Goal: Communication & Community: Ask a question

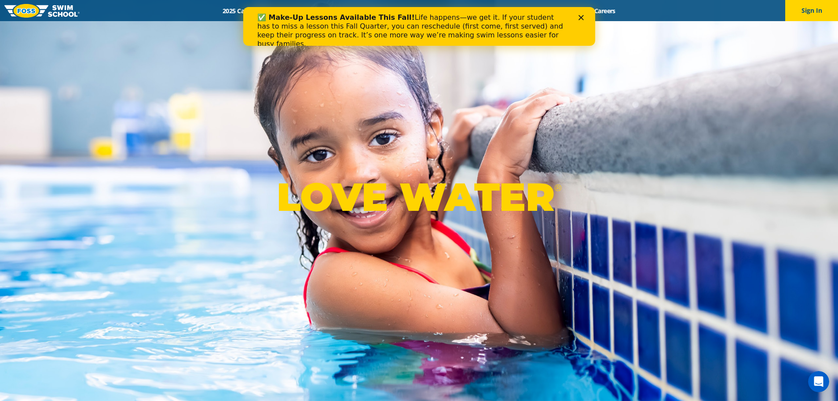
drag, startPoint x: 560, startPoint y: 19, endPoint x: 317, endPoint y: 12, distance: 243.3
click at [317, 12] on div "✅ Make-Up Lessons Available This Fall! Life happens—we get it. If your student …" at bounding box center [415, 31] width 317 height 40
click at [582, 18] on icon "Close" at bounding box center [580, 17] width 5 height 5
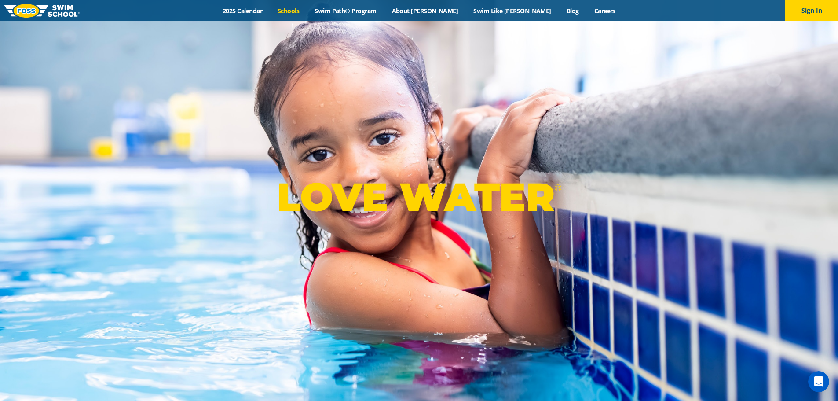
click at [307, 9] on link "Schools" at bounding box center [288, 11] width 37 height 8
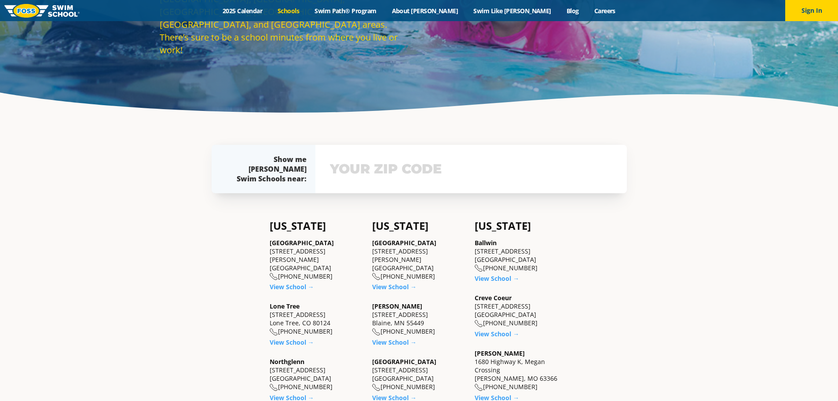
scroll to position [176, 0]
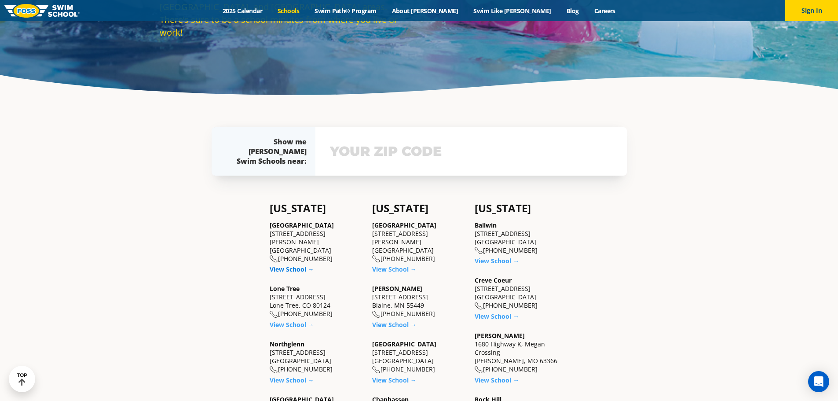
click at [282, 265] on link "View School →" at bounding box center [292, 269] width 44 height 8
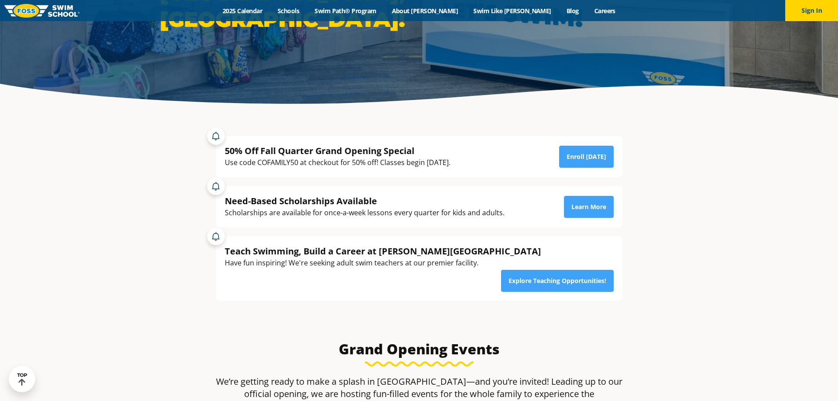
scroll to position [176, 0]
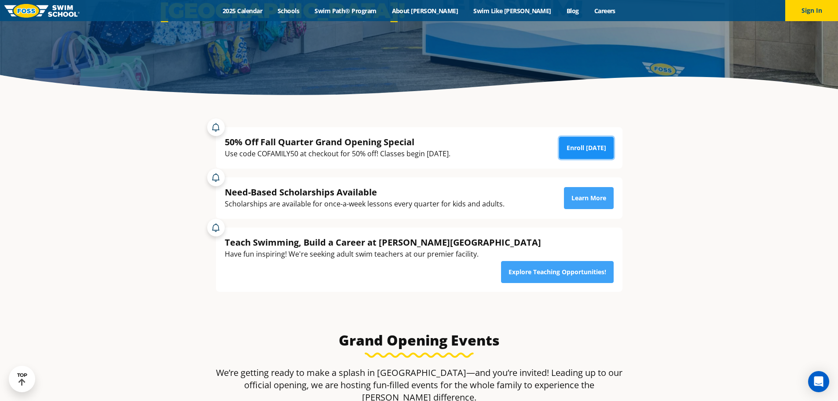
click at [589, 151] on link "Enroll Today" at bounding box center [586, 148] width 55 height 22
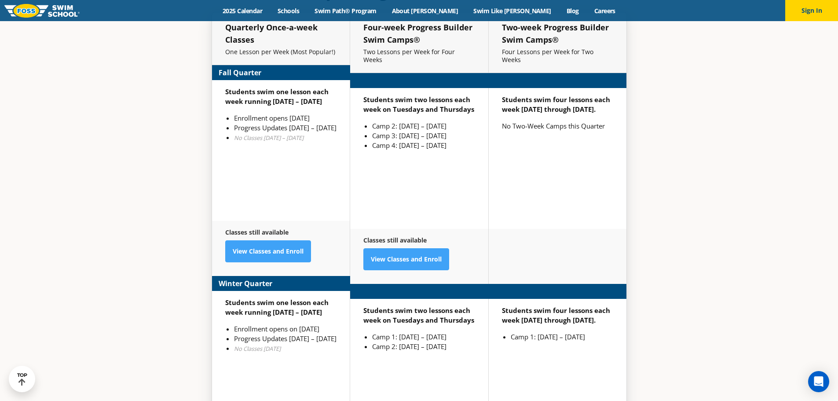
scroll to position [2287, 0]
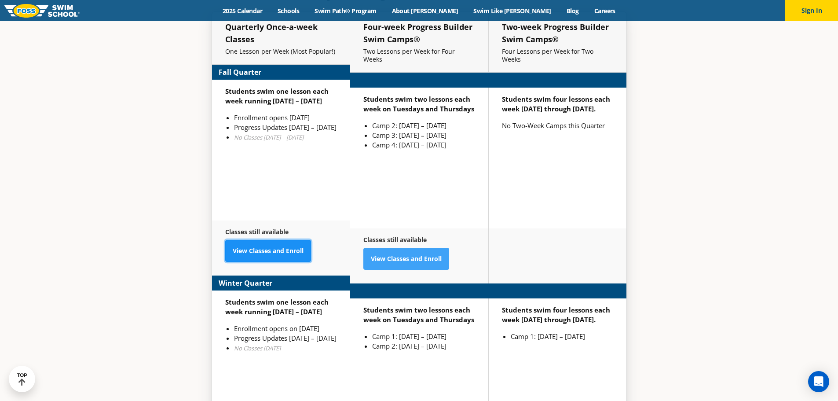
click at [278, 240] on link "View Classes and Enroll" at bounding box center [268, 251] width 86 height 22
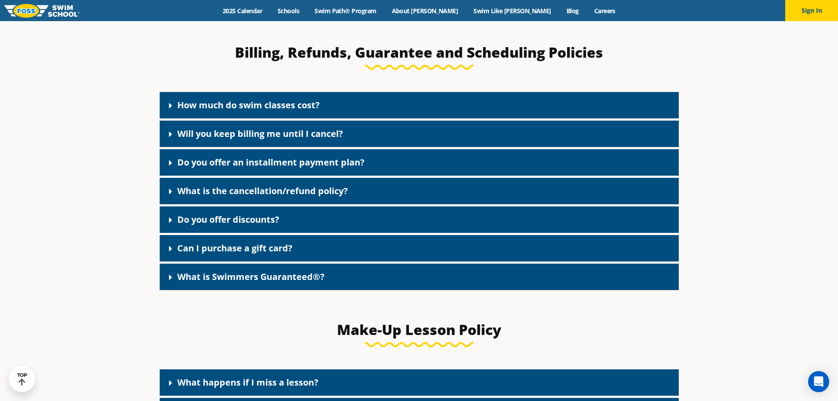
scroll to position [748, 0]
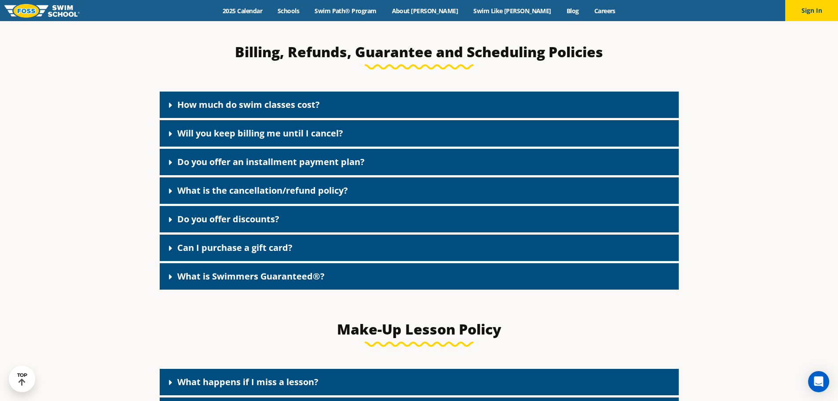
click at [260, 225] on link "Do you offer discounts?" at bounding box center [228, 219] width 102 height 12
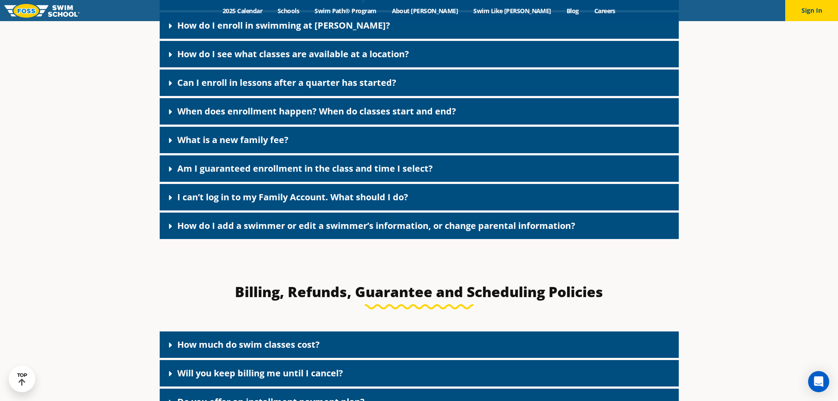
scroll to position [352, 0]
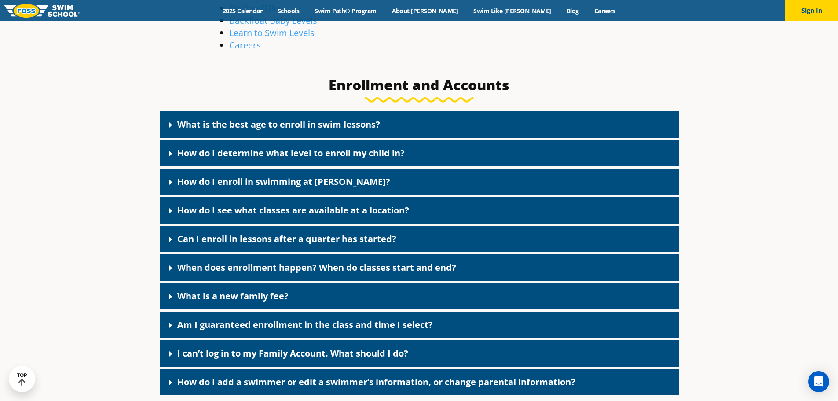
click at [29, 12] on img at bounding box center [41, 11] width 75 height 14
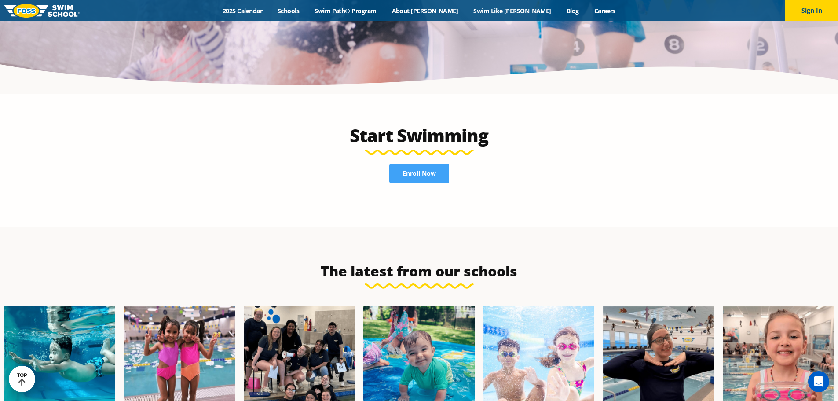
scroll to position [1958, 0]
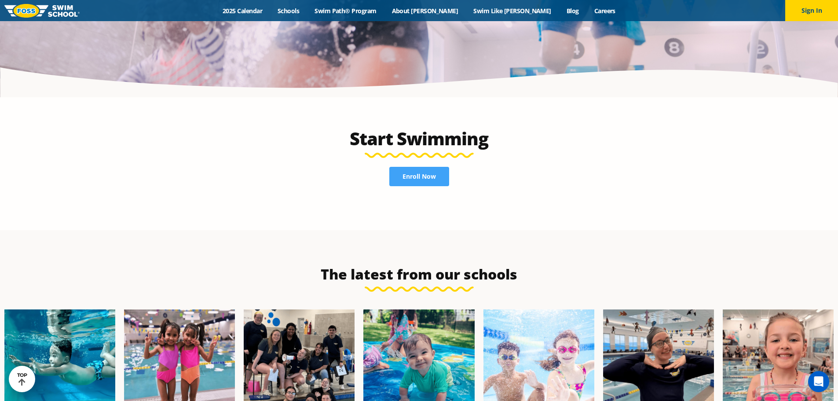
click at [303, 97] on div "Start Swimming Enroll Now" at bounding box center [419, 163] width 424 height 133
click at [270, 9] on link "2025 Calendar" at bounding box center [242, 11] width 55 height 8
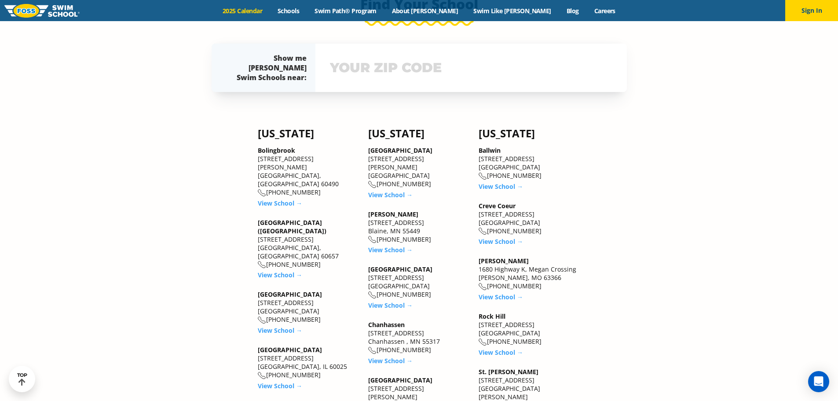
scroll to position [748, 0]
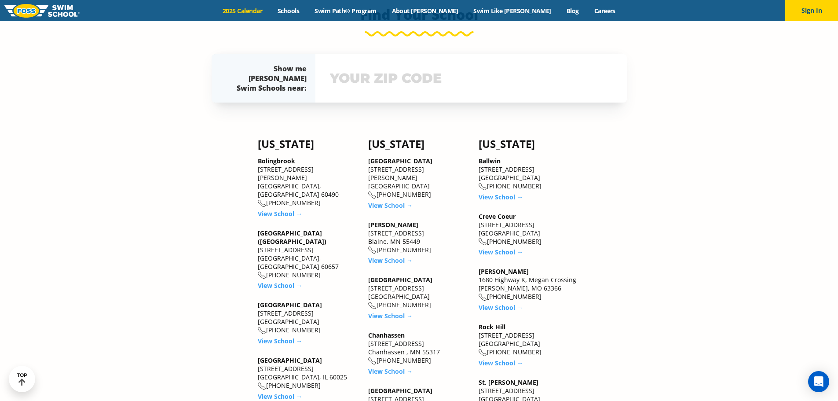
click at [406, 81] on input "text" at bounding box center [471, 79] width 287 height 26
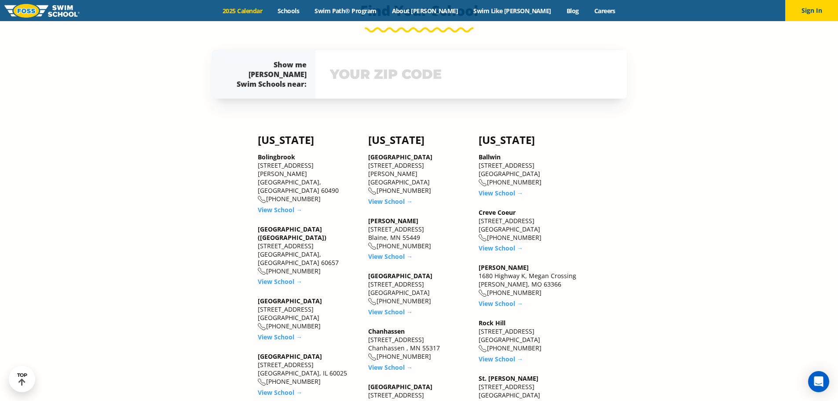
scroll to position [758, 0]
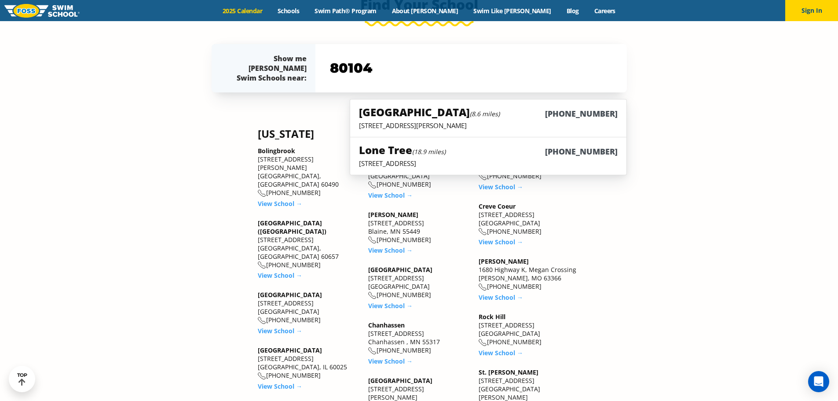
type input "80104"
click at [386, 108] on h5 "Castle Rock (8.6 miles)" at bounding box center [429, 112] width 141 height 15
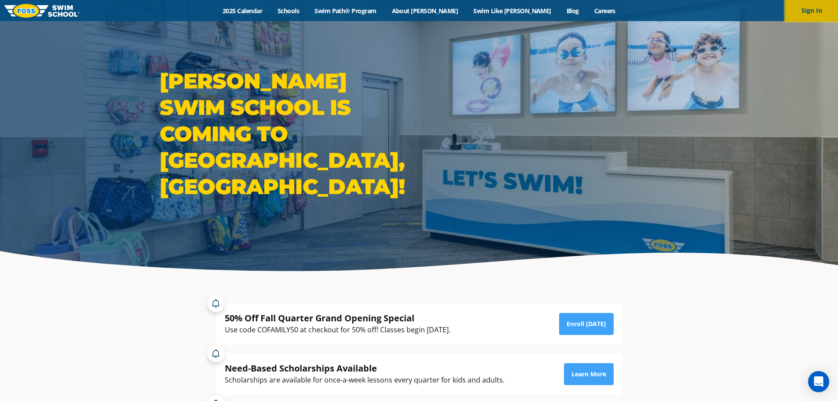
click at [804, 11] on button "Sign In" at bounding box center [811, 10] width 53 height 21
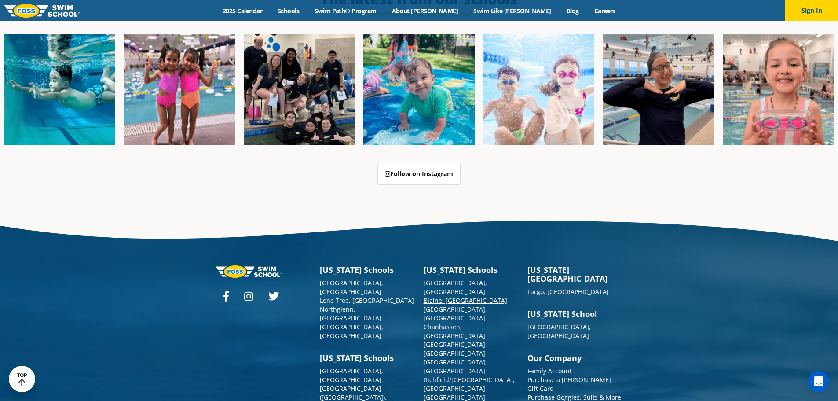
scroll to position [2266, 0]
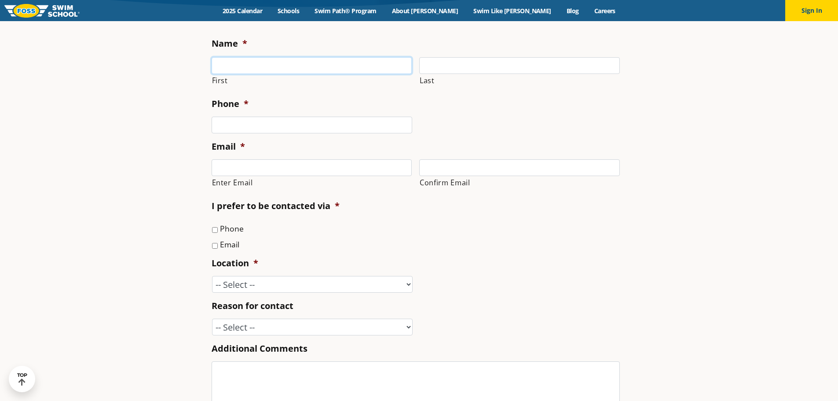
click at [240, 69] on input "First" at bounding box center [312, 65] width 201 height 17
type input "[PERSON_NAME]"
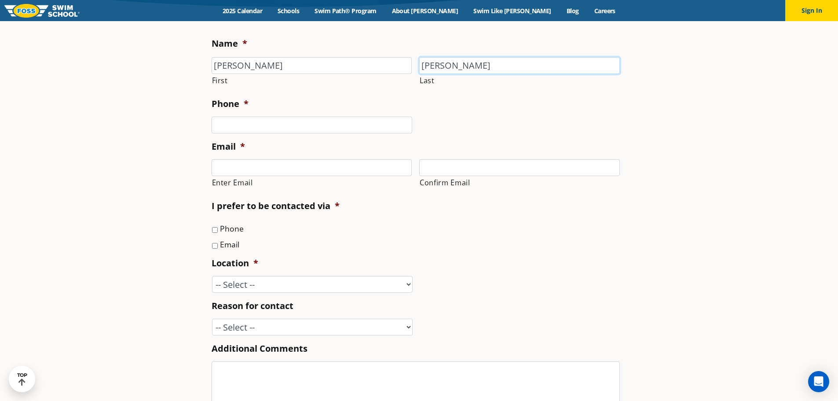
type input "3032500306"
type input "[EMAIL_ADDRESS][DOMAIN_NAME]"
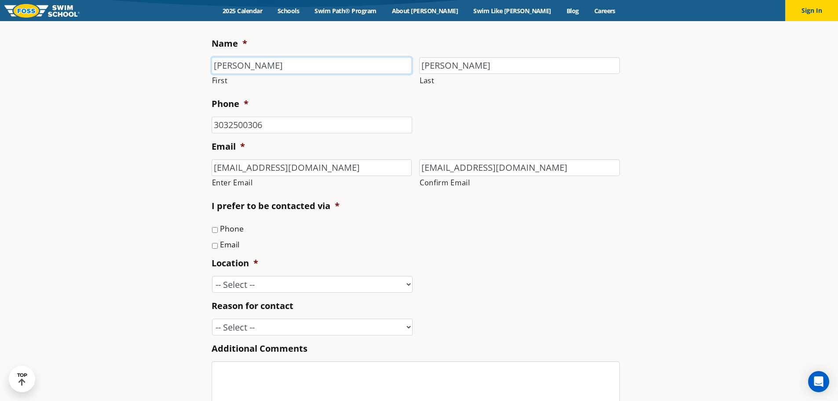
type input "[PHONE_NUMBER]"
click at [229, 241] on label "Email" at bounding box center [229, 243] width 19 height 11
click at [218, 243] on input "Email" at bounding box center [215, 246] width 6 height 6
checkbox input "true"
click at [274, 276] on select "-- Select -- [GEOGRAPHIC_DATA], [GEOGRAPHIC_DATA] [GEOGRAPHIC_DATA] [GEOGRAPHIC…" at bounding box center [312, 284] width 201 height 17
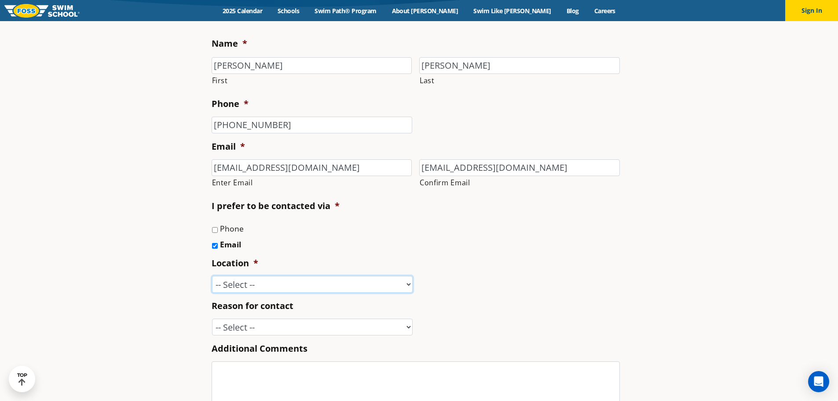
select select "CSR"
click at [212, 276] on select "-- Select -- [GEOGRAPHIC_DATA], [GEOGRAPHIC_DATA] [GEOGRAPHIC_DATA] [GEOGRAPHIC…" at bounding box center [312, 284] width 201 height 17
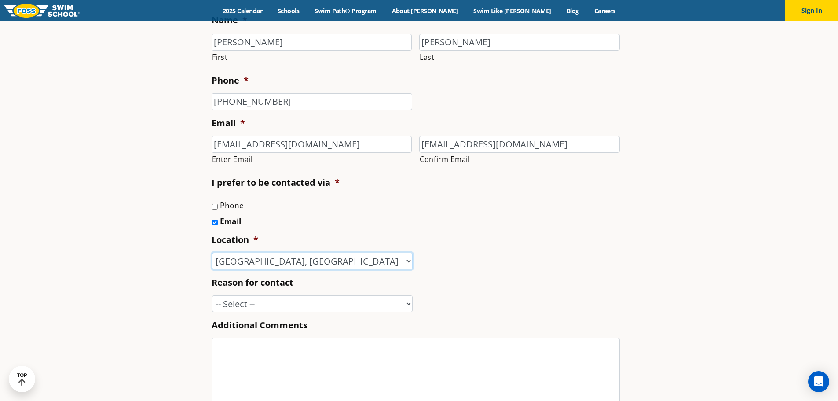
scroll to position [308, 0]
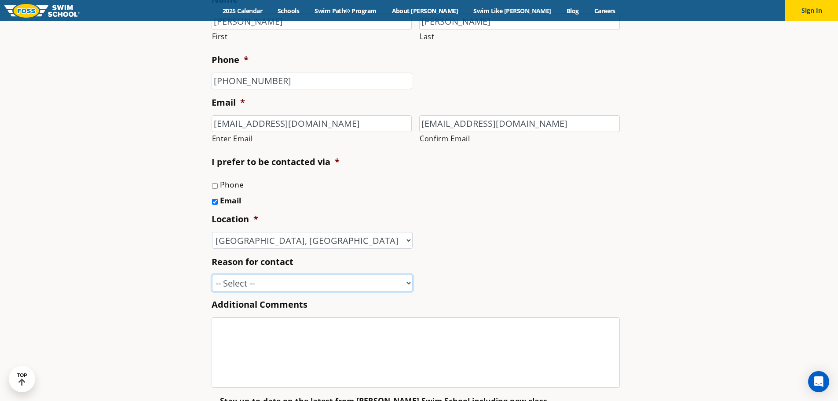
click at [268, 278] on select "-- Select -- Enrollment issue Program question What level is best for my child?…" at bounding box center [312, 282] width 201 height 17
select select "Program question"
click at [212, 274] on select "-- Select -- Enrollment issue Program question What level is best for my child?…" at bounding box center [312, 282] width 201 height 17
click at [354, 339] on textarea "Additional Comments" at bounding box center [416, 352] width 408 height 70
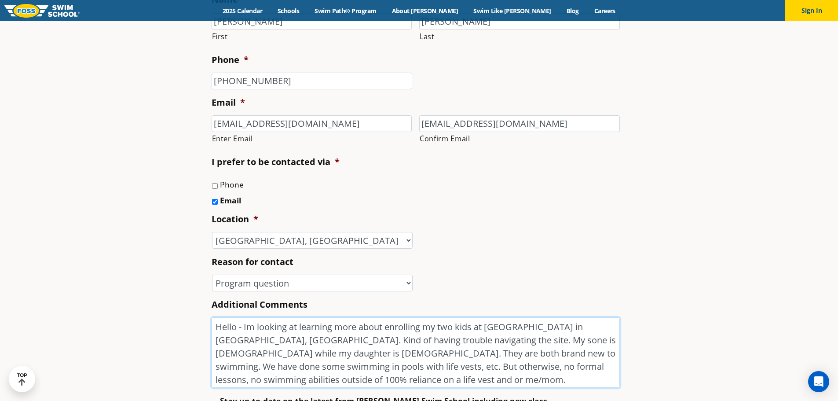
click at [442, 374] on textarea "Hello - Im looking at learning more about enrolling my two kids at [GEOGRAPHIC_…" at bounding box center [416, 352] width 408 height 70
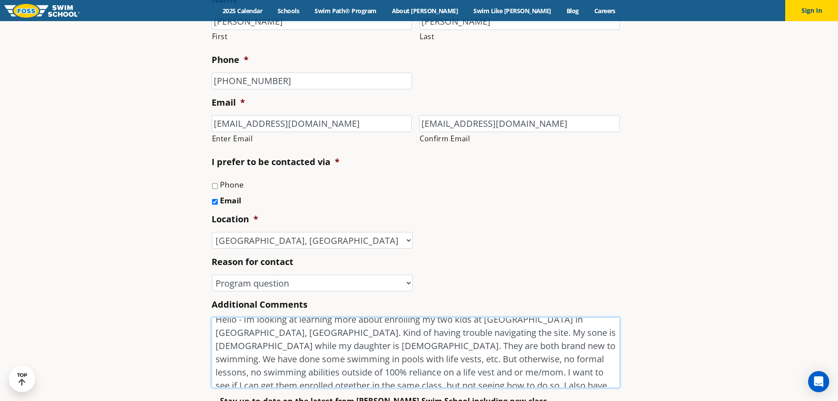
scroll to position [0, 0]
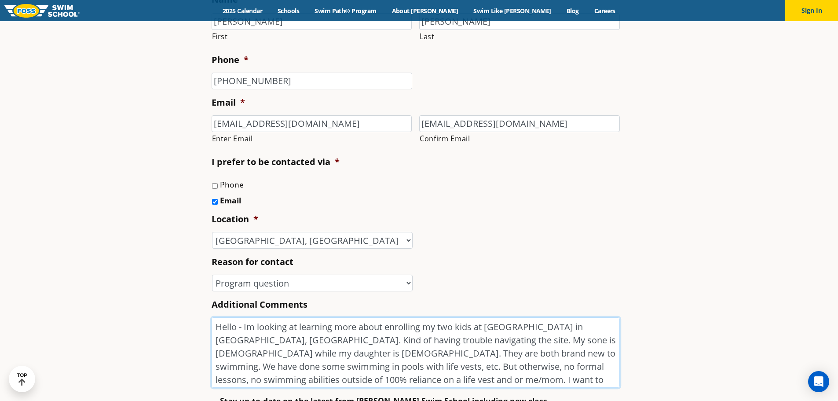
drag, startPoint x: 569, startPoint y: 372, endPoint x: 570, endPoint y: 380, distance: 8.4
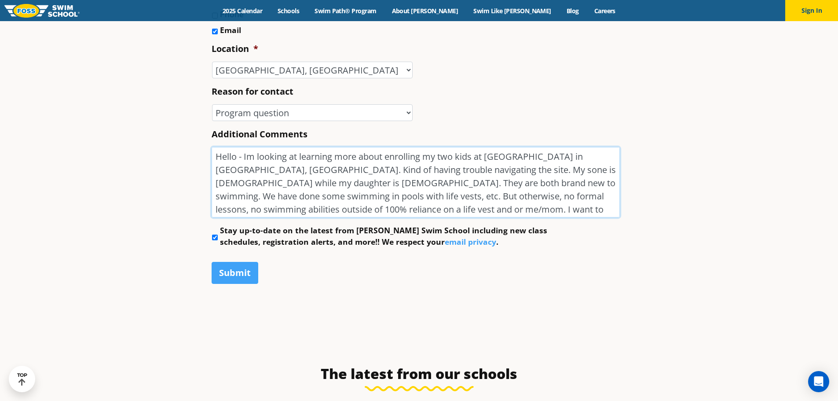
scroll to position [484, 0]
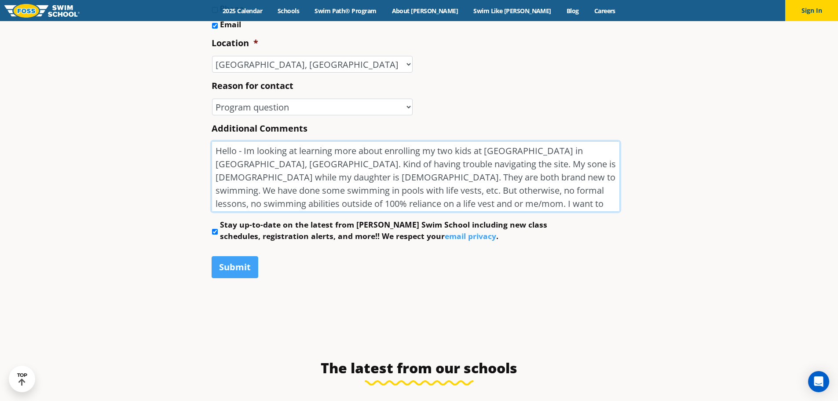
type textarea "Hello - Im looking at learning more about enrolling my two kids at [GEOGRAPHIC_…"
click at [256, 114] on select "-- Select -- Enrollment issue Program question What level is best for my child?…" at bounding box center [312, 107] width 201 height 17
select select "I'm a New Family"
click at [212, 99] on select "-- Select -- Enrollment issue Program question What level is best for my child?…" at bounding box center [312, 107] width 201 height 17
click at [229, 262] on input "Submit" at bounding box center [235, 267] width 47 height 22
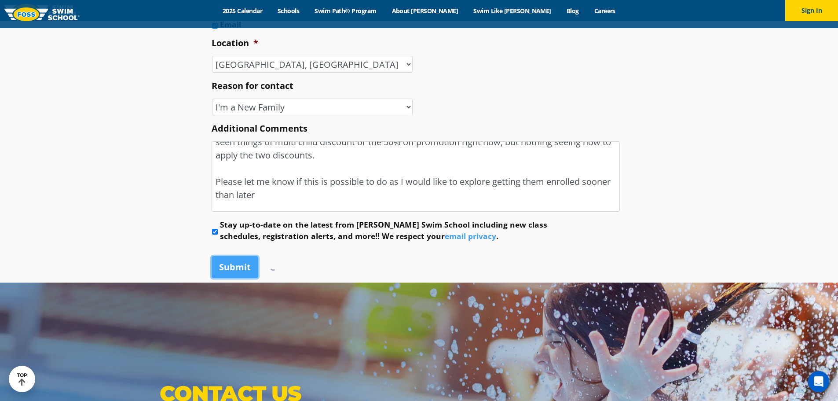
scroll to position [107, 0]
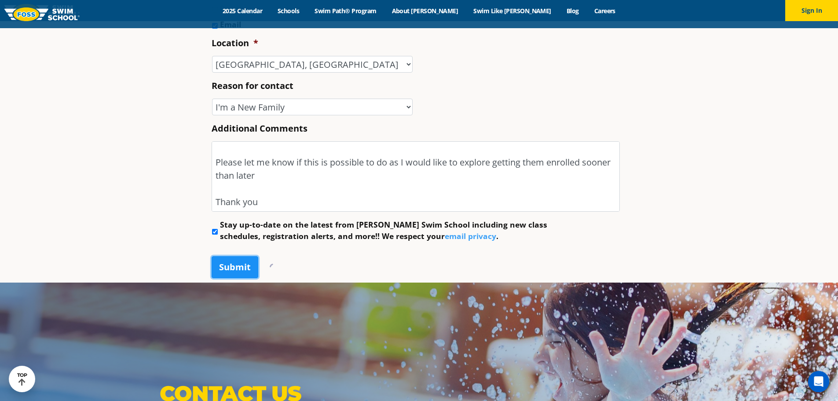
click at [244, 257] on input "Submit" at bounding box center [235, 267] width 47 height 22
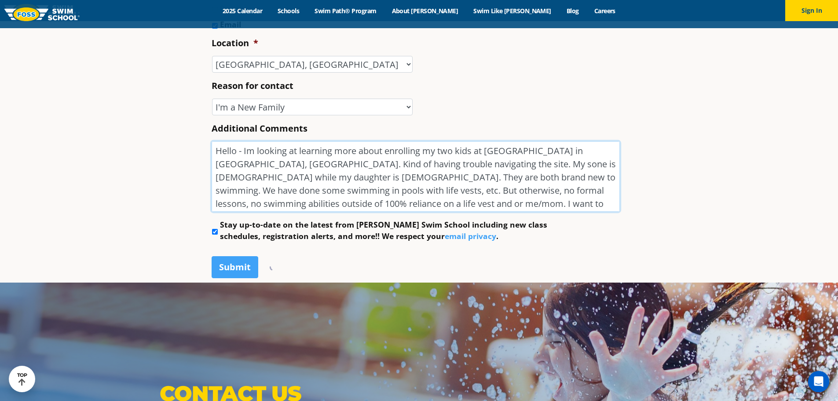
drag, startPoint x: 297, startPoint y: 190, endPoint x: 101, endPoint y: 42, distance: 245.9
click at [230, 267] on input "Submit" at bounding box center [235, 267] width 47 height 22
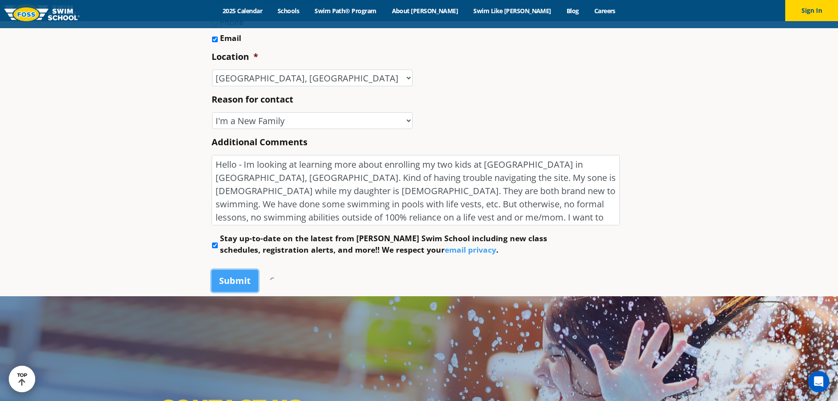
scroll to position [572, 0]
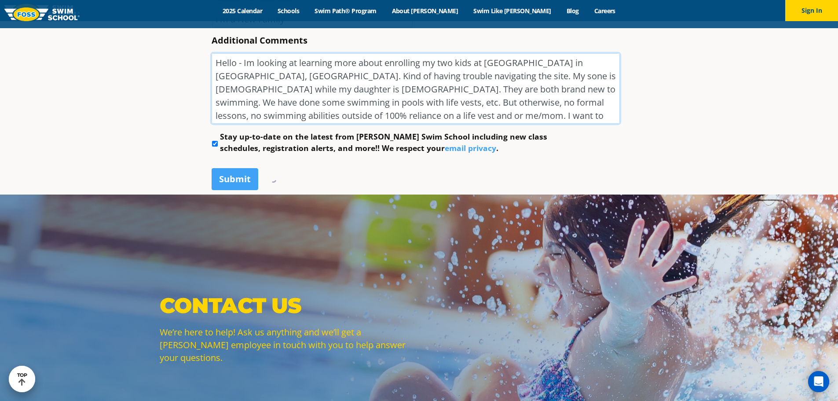
click at [315, 101] on textarea "Hello - Im looking at learning more about enrolling my two kids at [GEOGRAPHIC_…" at bounding box center [416, 88] width 408 height 70
click at [229, 182] on input "Submit" at bounding box center [235, 179] width 47 height 22
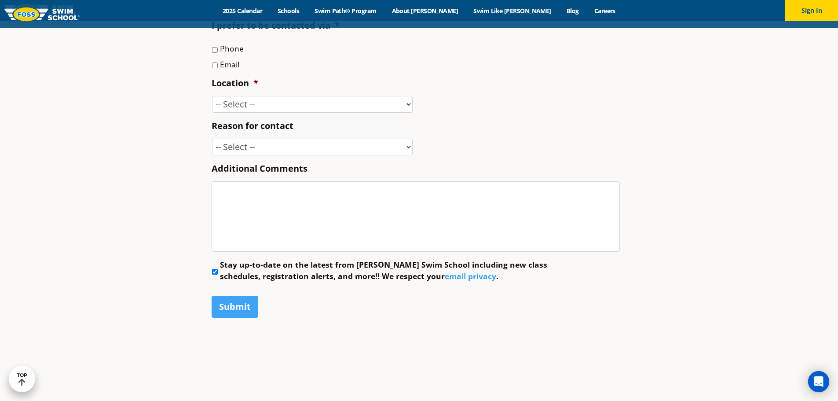
scroll to position [1276, 0]
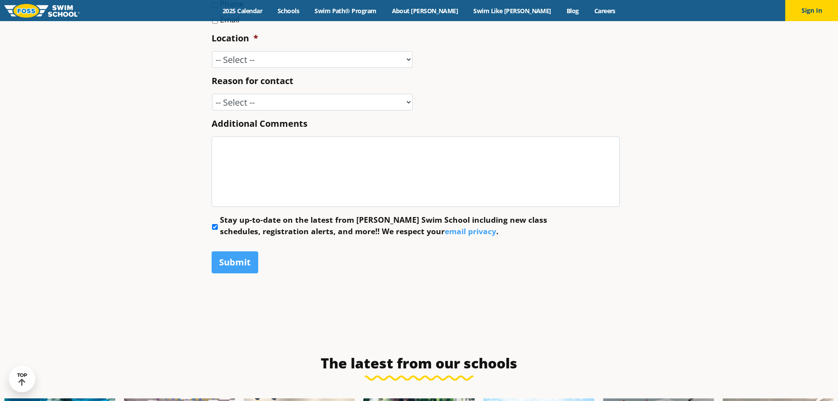
scroll to position [484, 0]
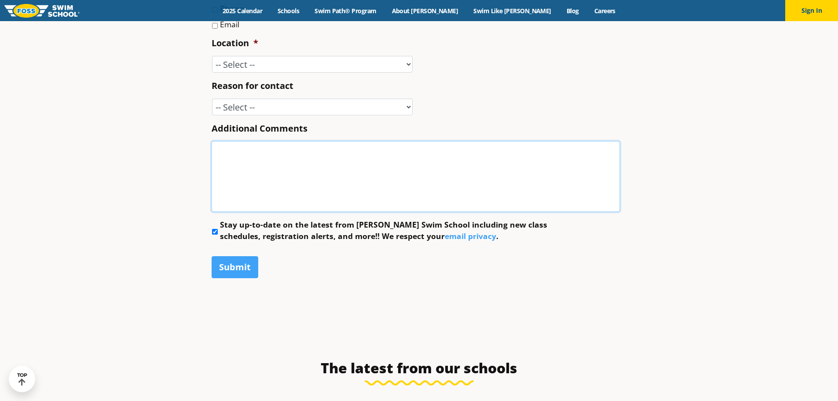
click at [275, 177] on textarea "Additional Comments" at bounding box center [416, 176] width 408 height 70
paste textarea "Hello - Im looking at learning more about enrolling my two kids at FOSS in Cast…"
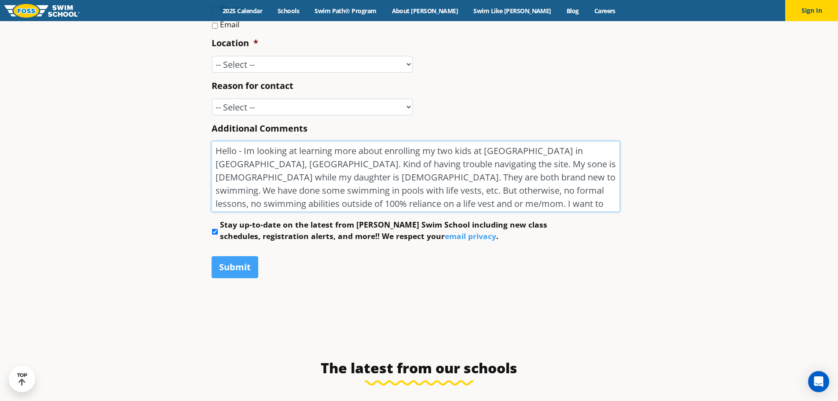
scroll to position [38, 0]
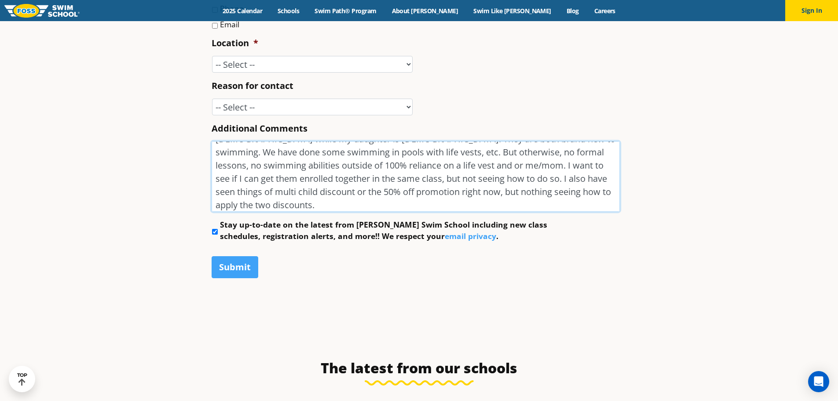
type textarea "Hello - Im looking at learning more about enrolling my two kids at FOSS in Cast…"
click at [257, 103] on select "-- Select -- Enrollment issue Program question What level is best for my child?…" at bounding box center [312, 107] width 201 height 17
select select "I'm a New Family"
click at [212, 99] on select "-- Select -- Enrollment issue Program question What level is best for my child?…" at bounding box center [312, 107] width 201 height 17
click at [257, 65] on select "-- Select -- [GEOGRAPHIC_DATA], [GEOGRAPHIC_DATA] [GEOGRAPHIC_DATA] [GEOGRAPHIC…" at bounding box center [312, 64] width 201 height 17
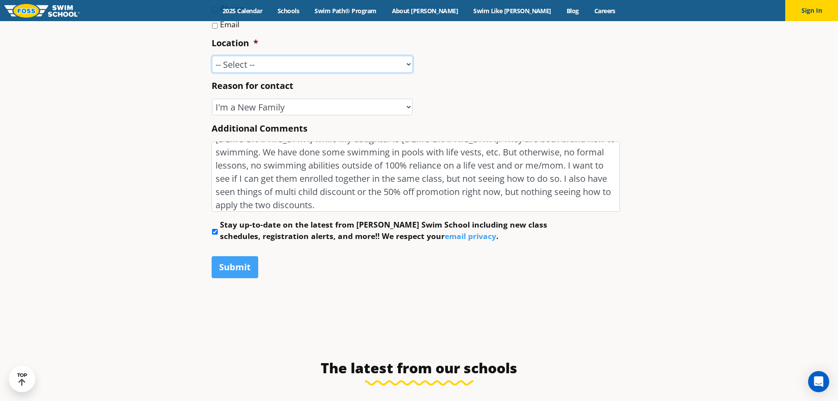
select select "CSR"
click at [212, 56] on select "-- Select -- [GEOGRAPHIC_DATA], [GEOGRAPHIC_DATA] [GEOGRAPHIC_DATA] [GEOGRAPHIC…" at bounding box center [312, 64] width 201 height 17
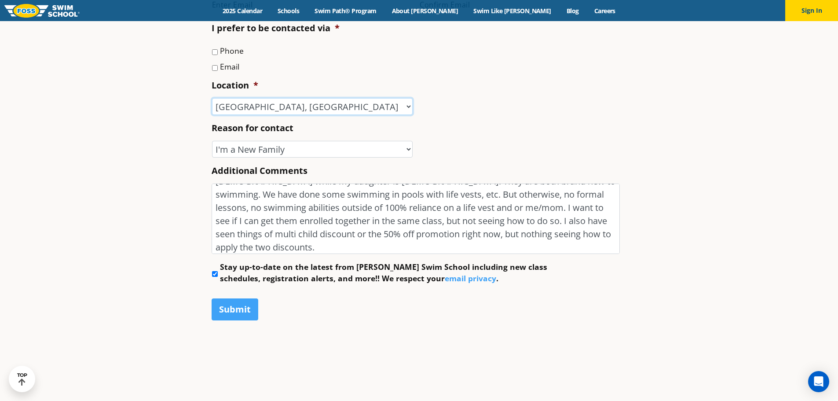
scroll to position [396, 0]
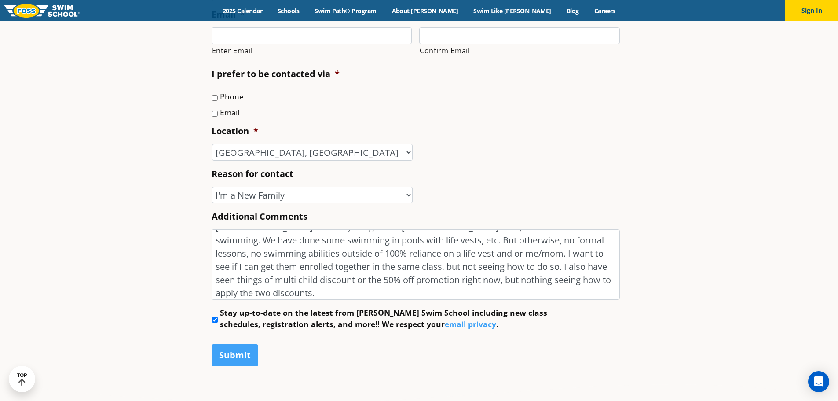
click at [213, 112] on input "Email" at bounding box center [215, 114] width 6 height 6
checkbox input "true"
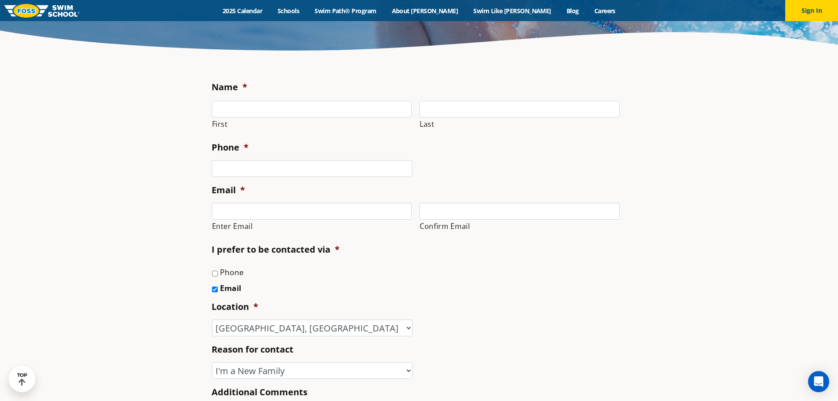
scroll to position [220, 0]
click at [247, 117] on input "First" at bounding box center [312, 109] width 201 height 17
type input "[PERSON_NAME]"
type input "3032500306"
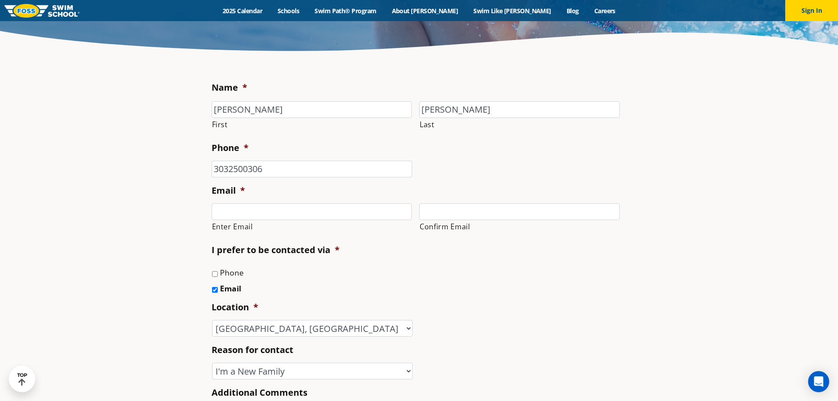
type input "[EMAIL_ADDRESS][DOMAIN_NAME]"
type input "[PHONE_NUMBER]"
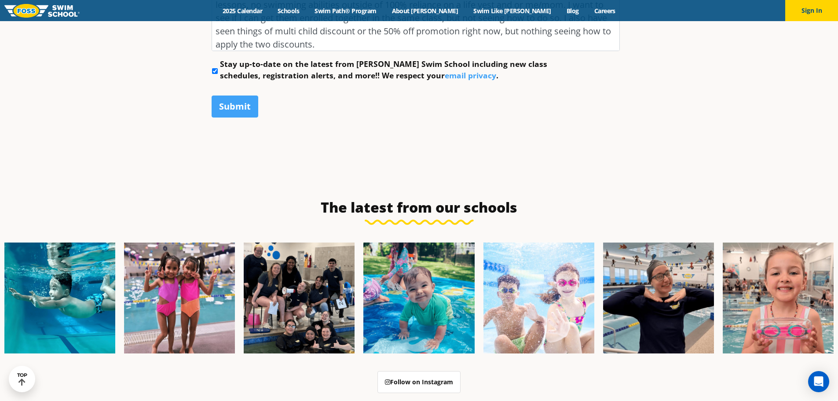
scroll to position [660, 0]
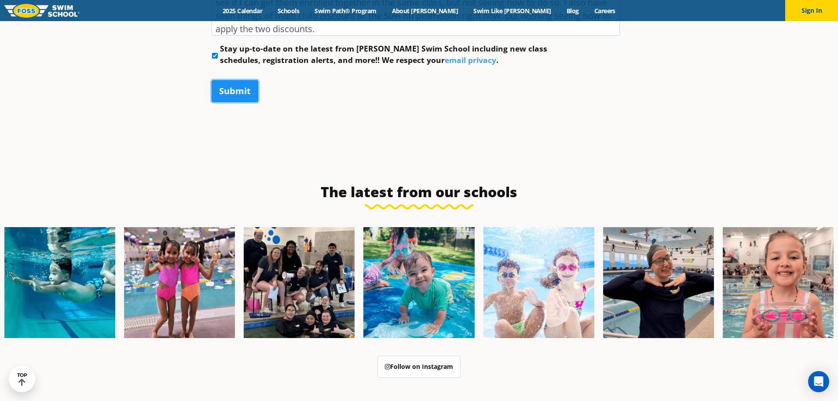
click at [234, 92] on input "Submit" at bounding box center [235, 91] width 47 height 22
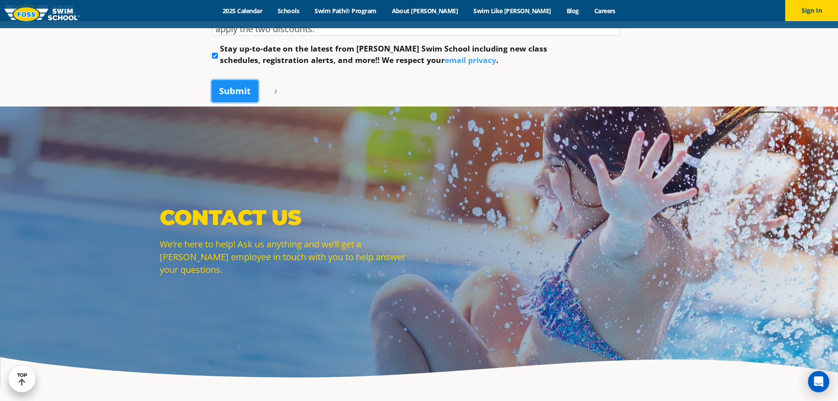
scroll to position [0, 0]
